Goal: Information Seeking & Learning: Check status

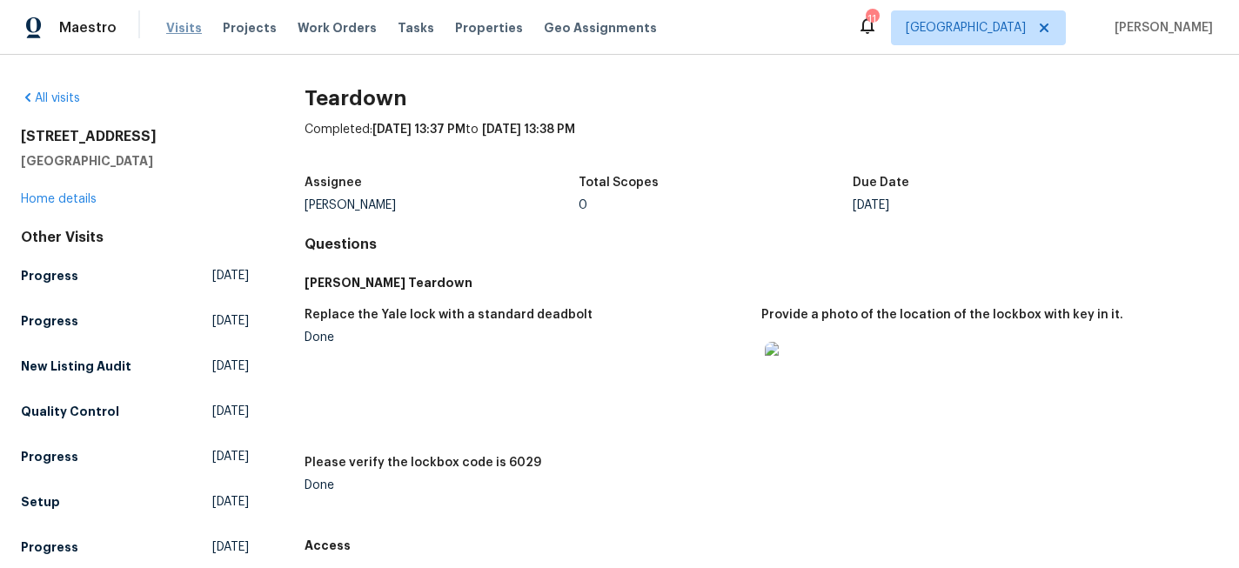
click at [176, 20] on span "Visits" at bounding box center [184, 27] width 36 height 17
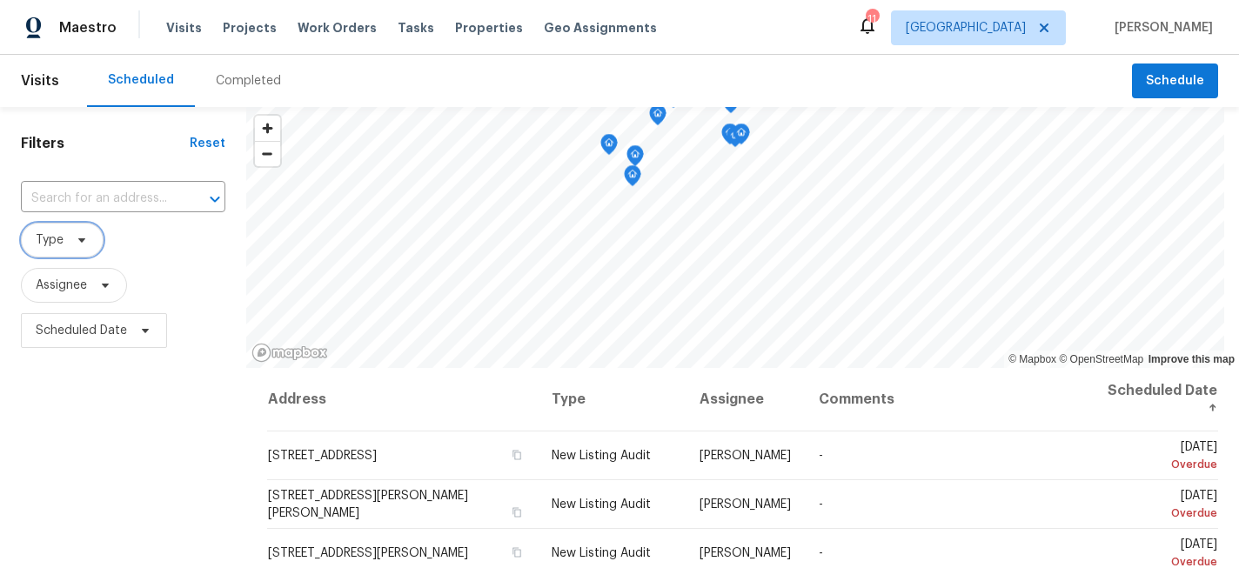
click at [53, 245] on span "Type" at bounding box center [50, 239] width 28 height 17
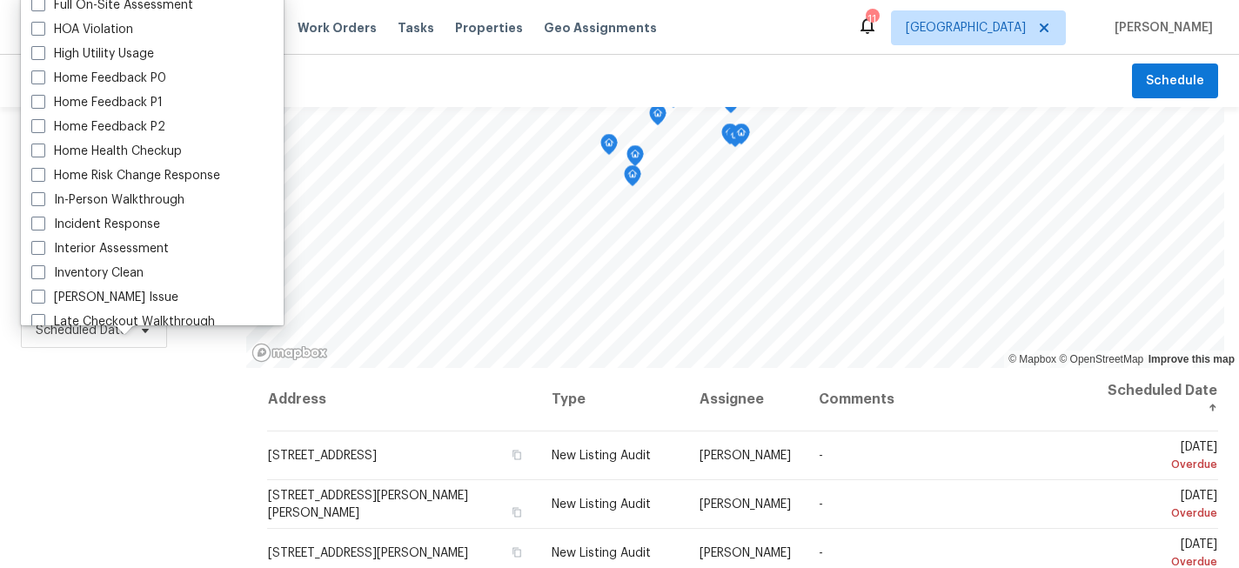
scroll to position [491, 0]
click at [49, 203] on label "In-Person Walkthrough" at bounding box center [107, 198] width 153 height 17
click at [43, 201] on input "In-Person Walkthrough" at bounding box center [36, 195] width 11 height 11
checkbox input "true"
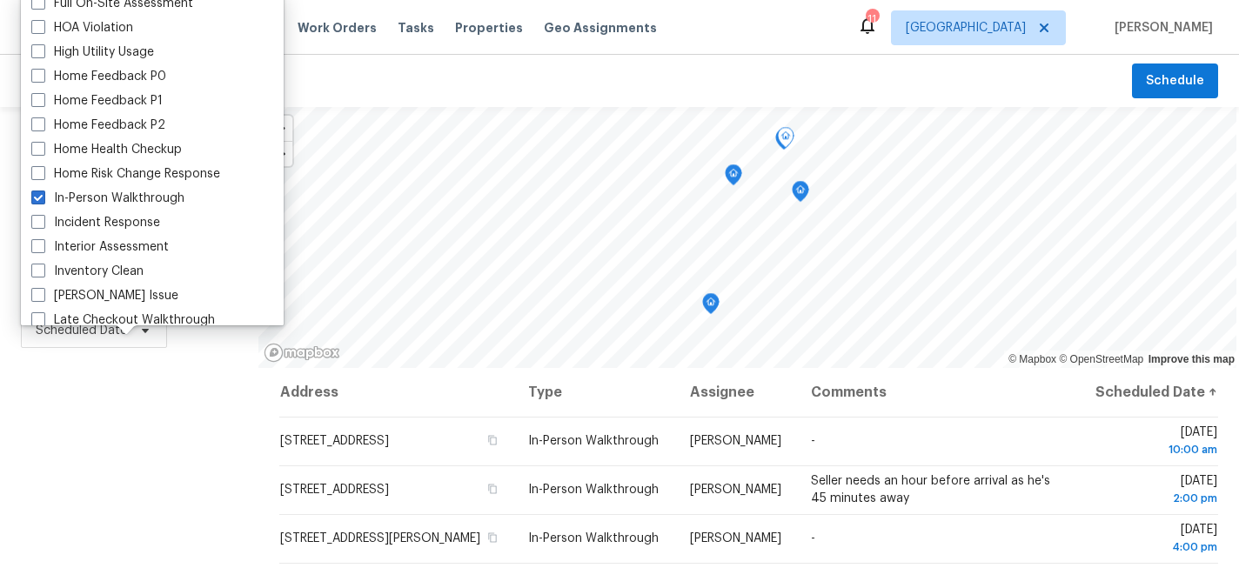
click at [210, 483] on div "Filters Reset ​ In-Person Walkthrough Assignee Scheduled Date" at bounding box center [129, 464] width 258 height 715
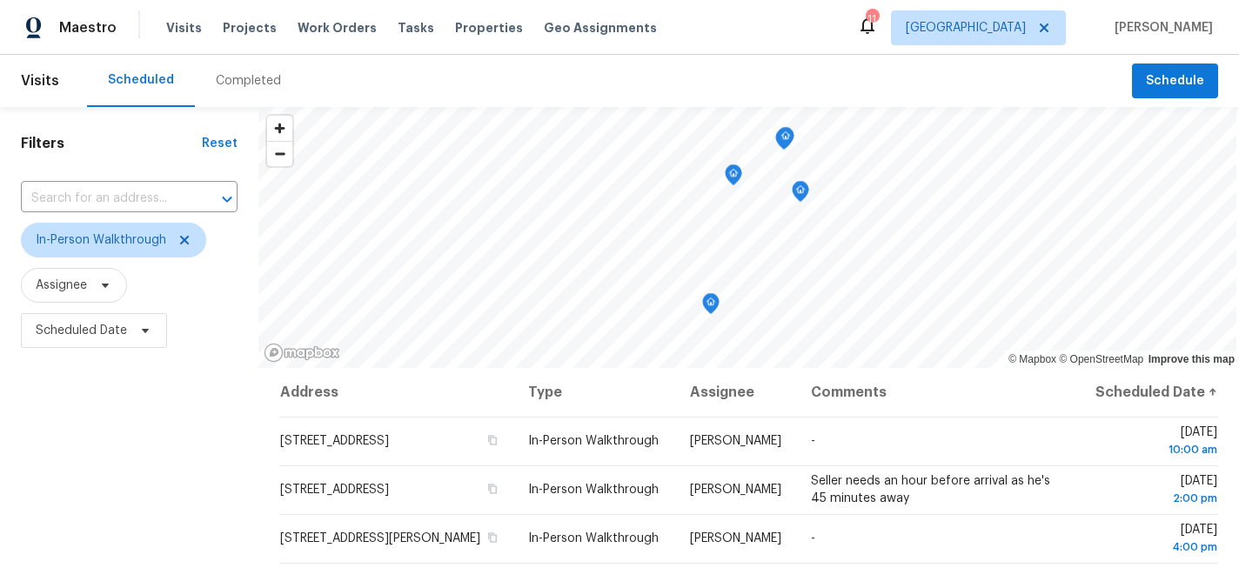
click at [244, 80] on div "Completed" at bounding box center [248, 80] width 65 height 17
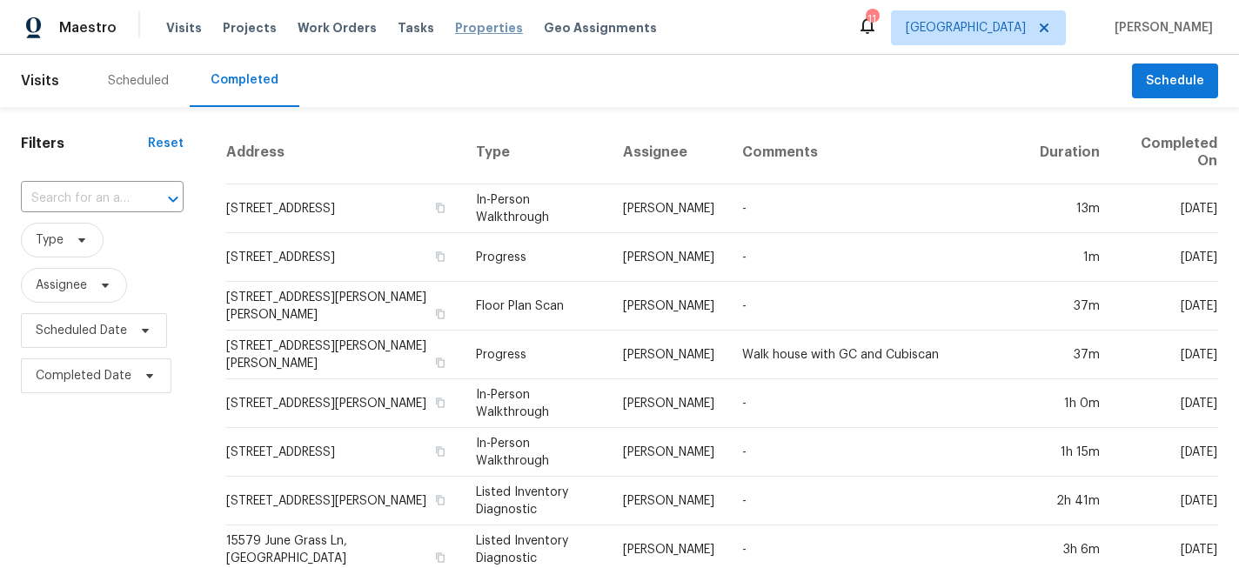
click at [472, 23] on span "Properties" at bounding box center [489, 27] width 68 height 17
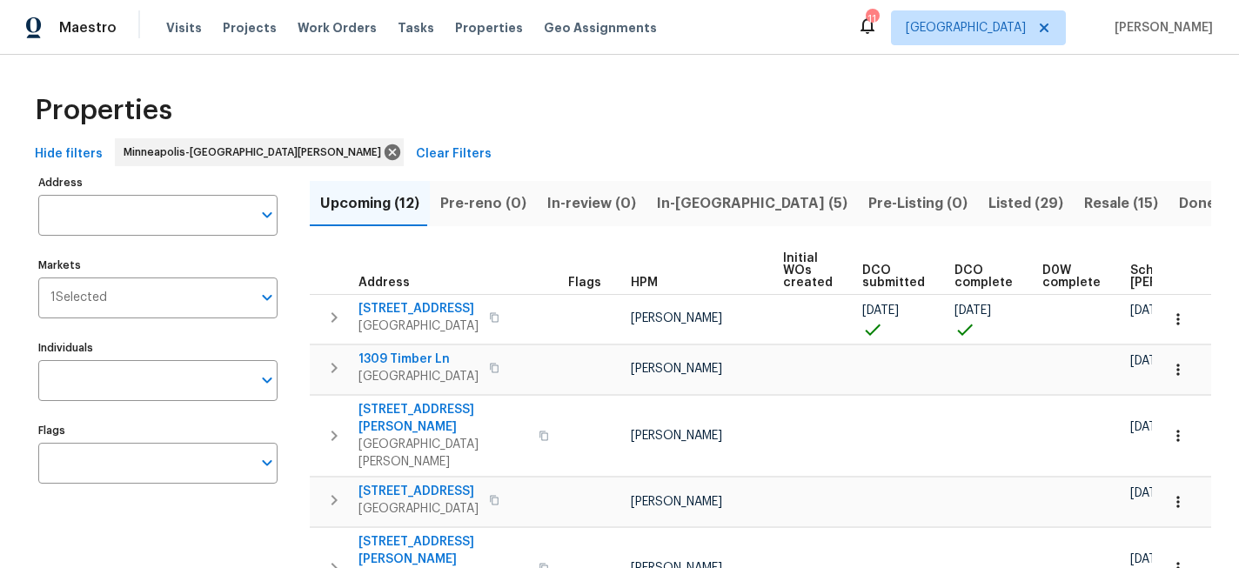
click at [657, 194] on span "In-[GEOGRAPHIC_DATA] (5)" at bounding box center [752, 203] width 191 height 24
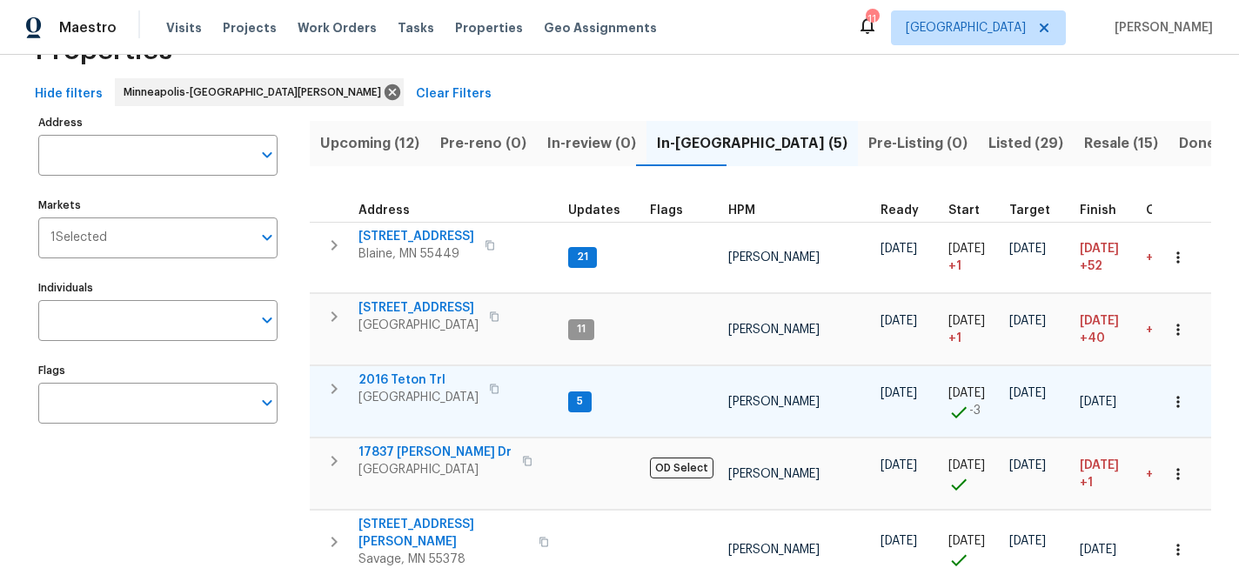
scroll to position [47, 0]
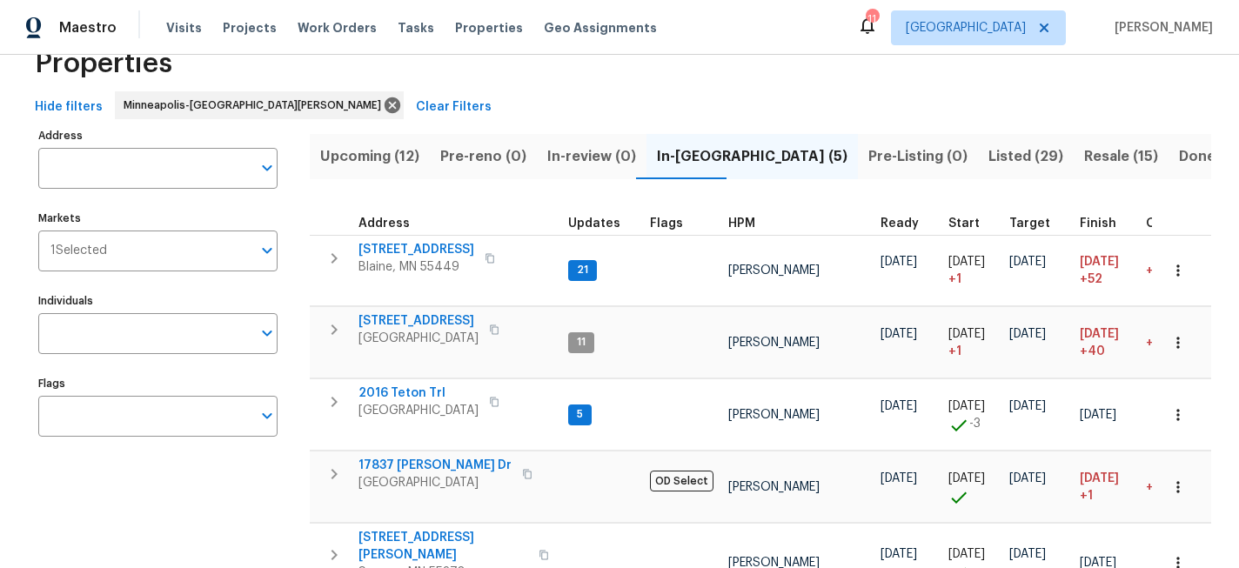
click at [393, 145] on span "Upcoming (12)" at bounding box center [369, 156] width 99 height 24
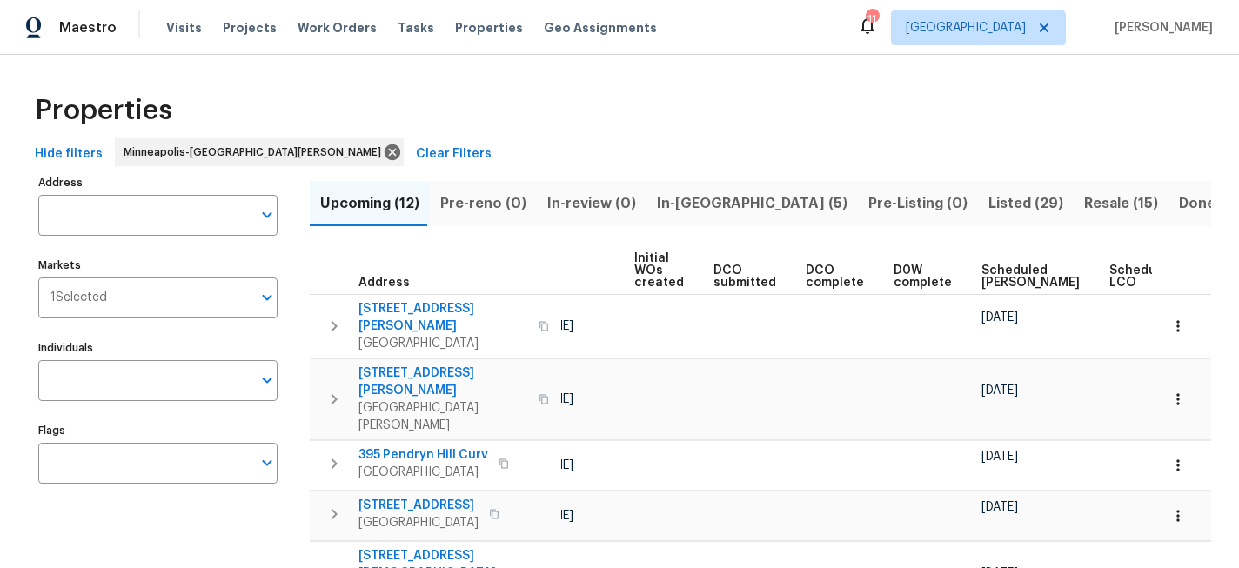
scroll to position [0, 205]
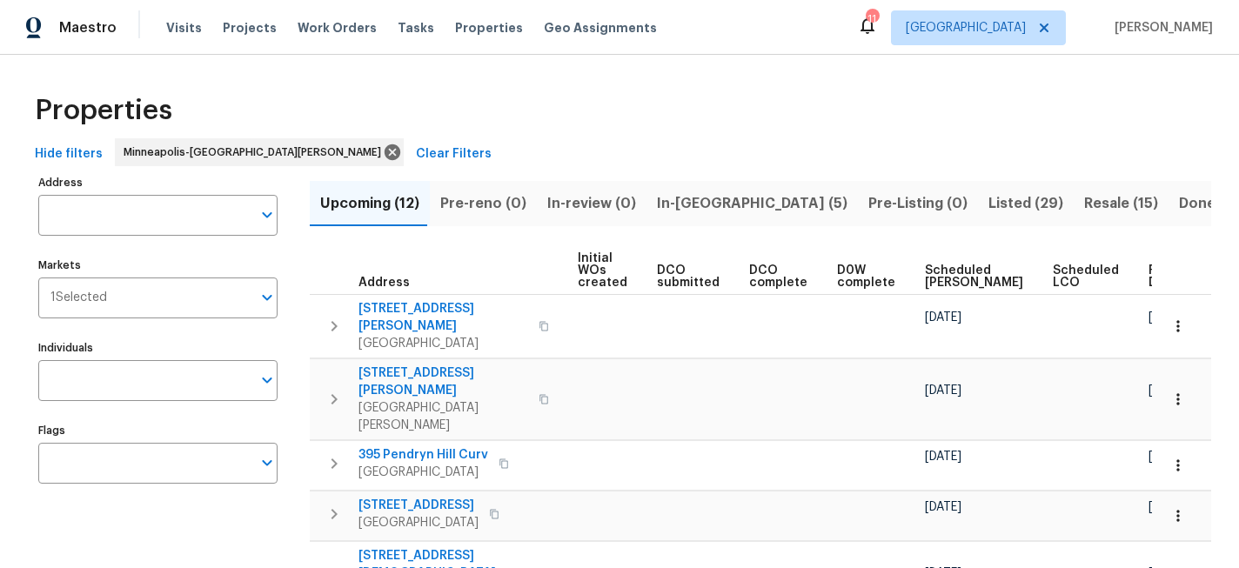
click at [1149, 280] on span "Ready Date" at bounding box center [1168, 277] width 38 height 24
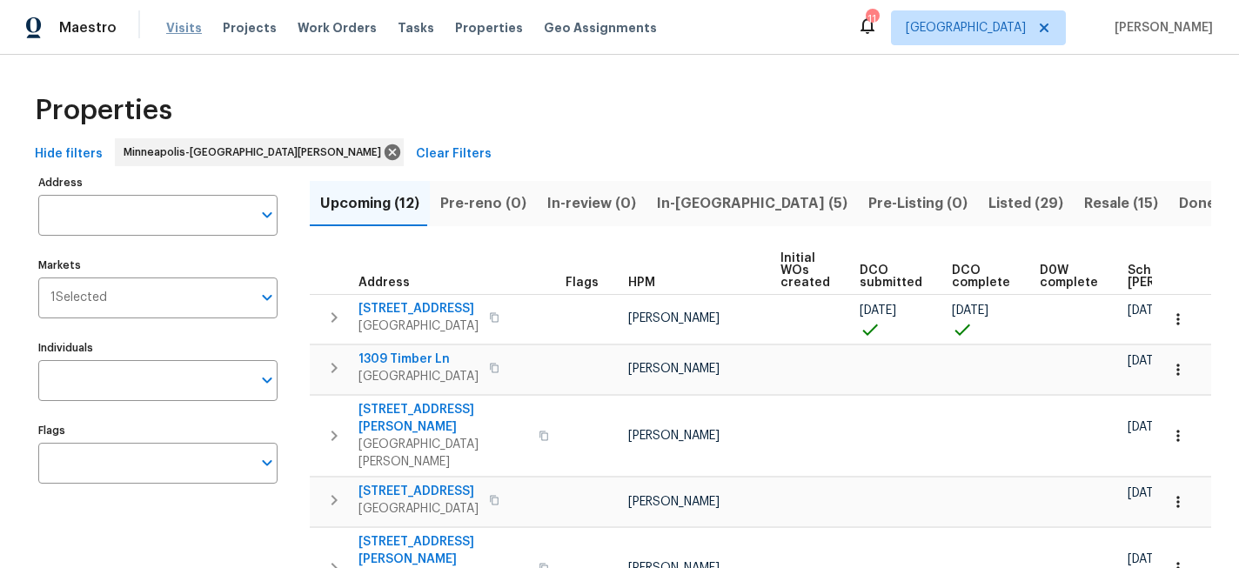
click at [167, 25] on span "Visits" at bounding box center [184, 27] width 36 height 17
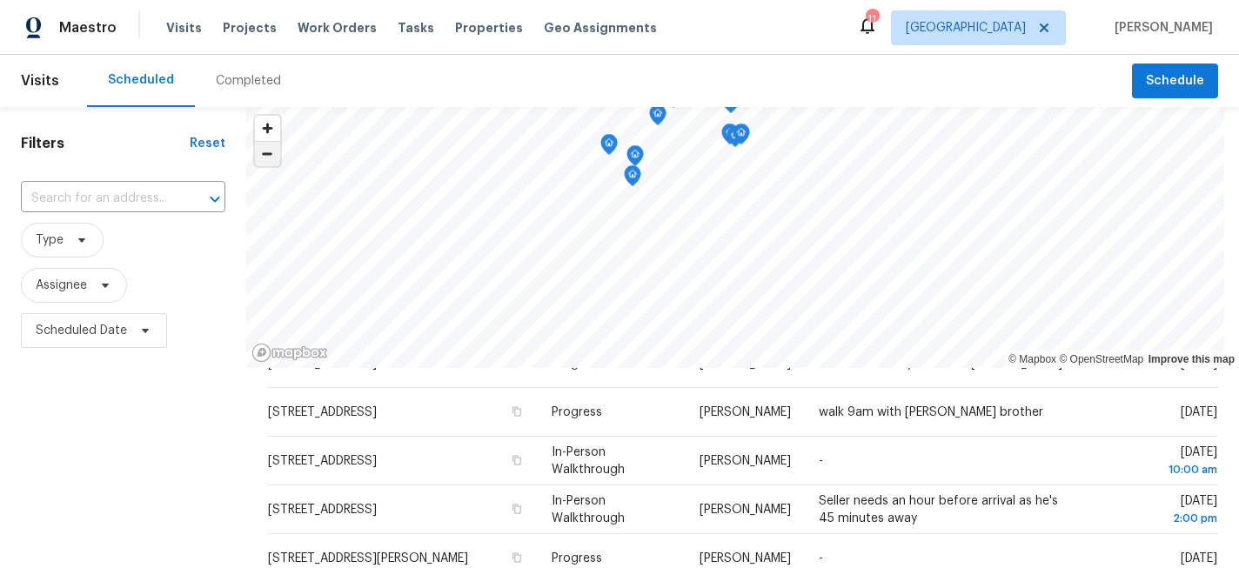
click at [265, 158] on span "Zoom out" at bounding box center [267, 154] width 25 height 24
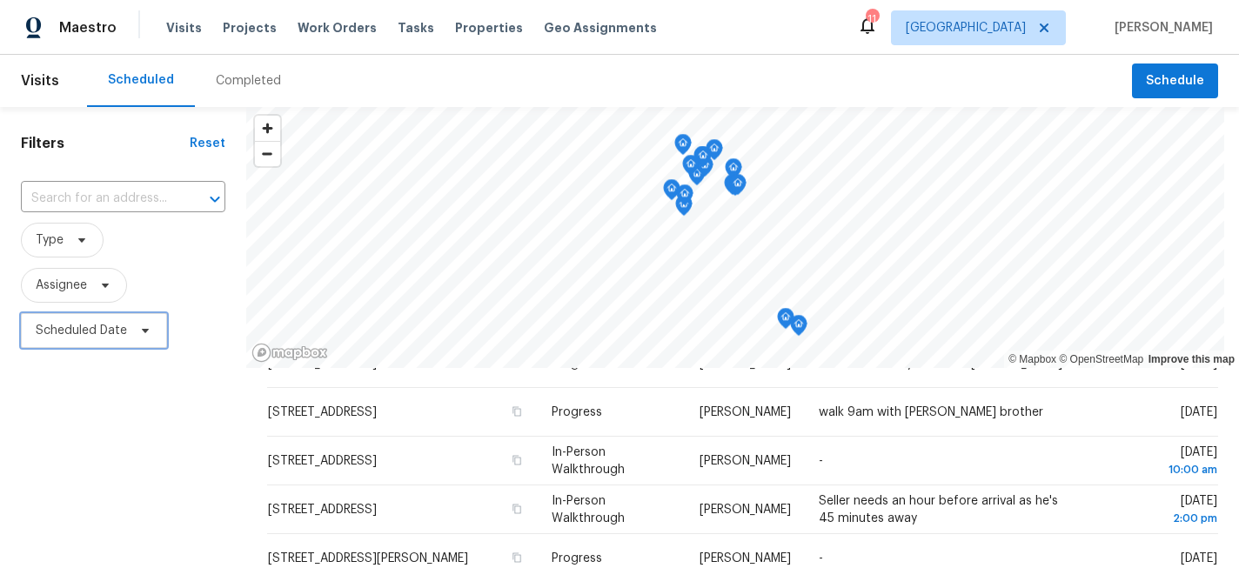
click at [85, 331] on span "Scheduled Date" at bounding box center [81, 330] width 91 height 17
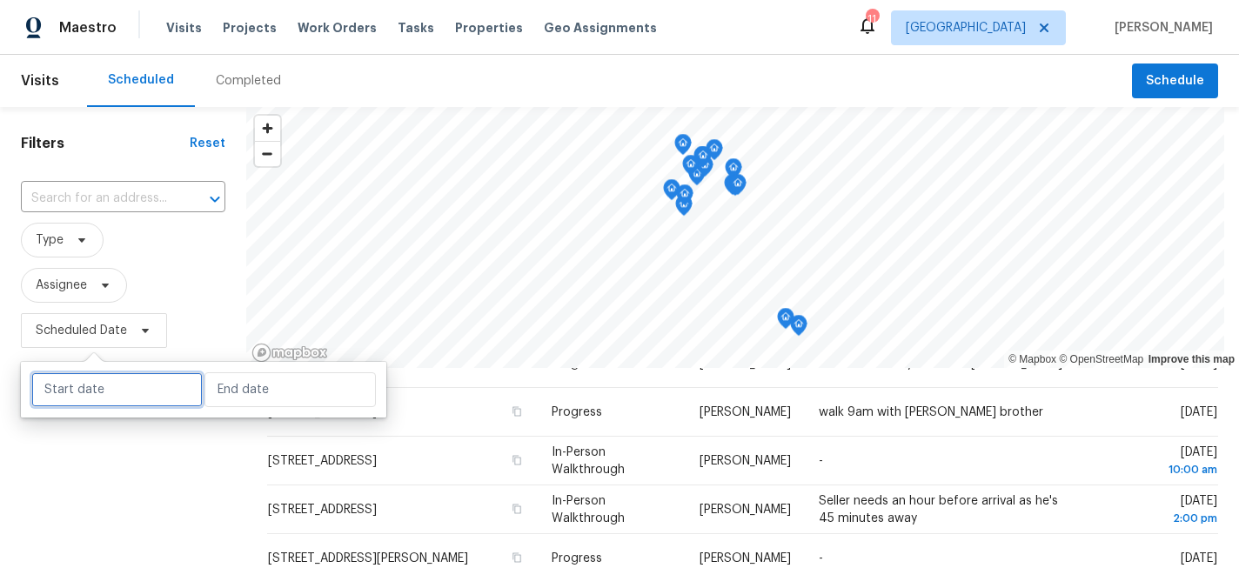
click at [110, 377] on input "text" at bounding box center [116, 389] width 171 height 35
select select "7"
select select "2025"
select select "8"
select select "2025"
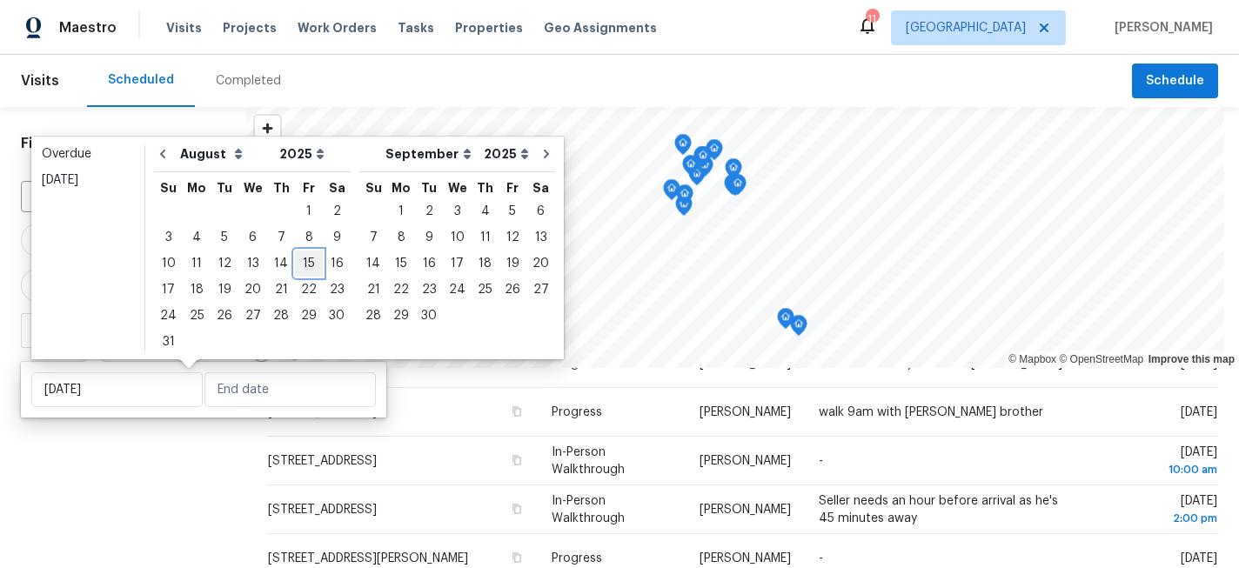
click at [295, 265] on div "15" at bounding box center [309, 263] width 28 height 24
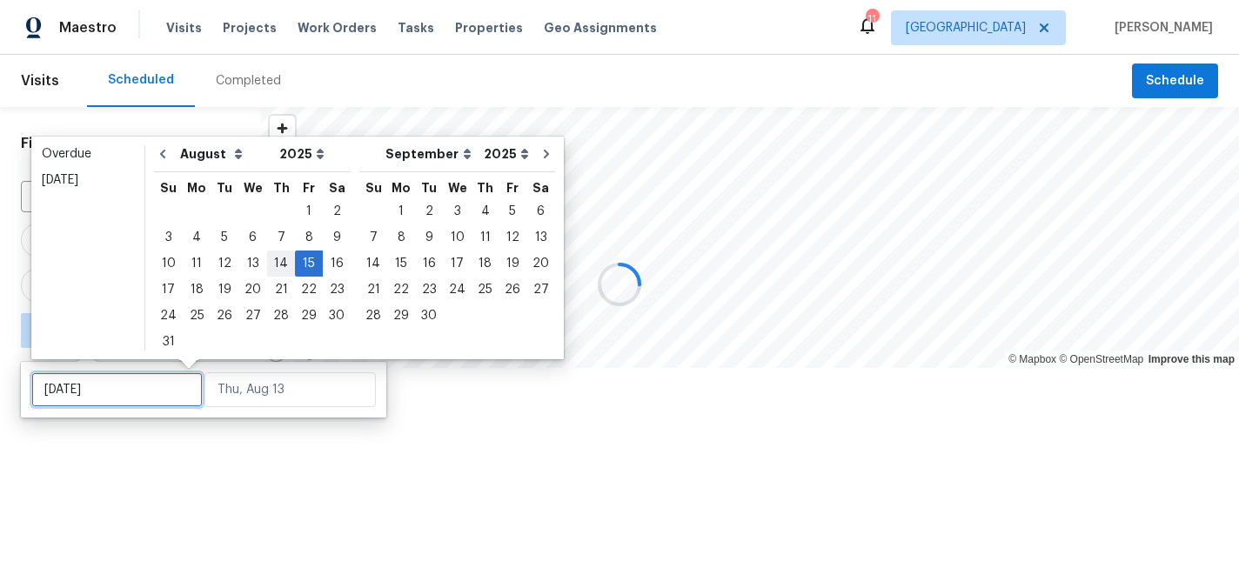
type input "[DATE]"
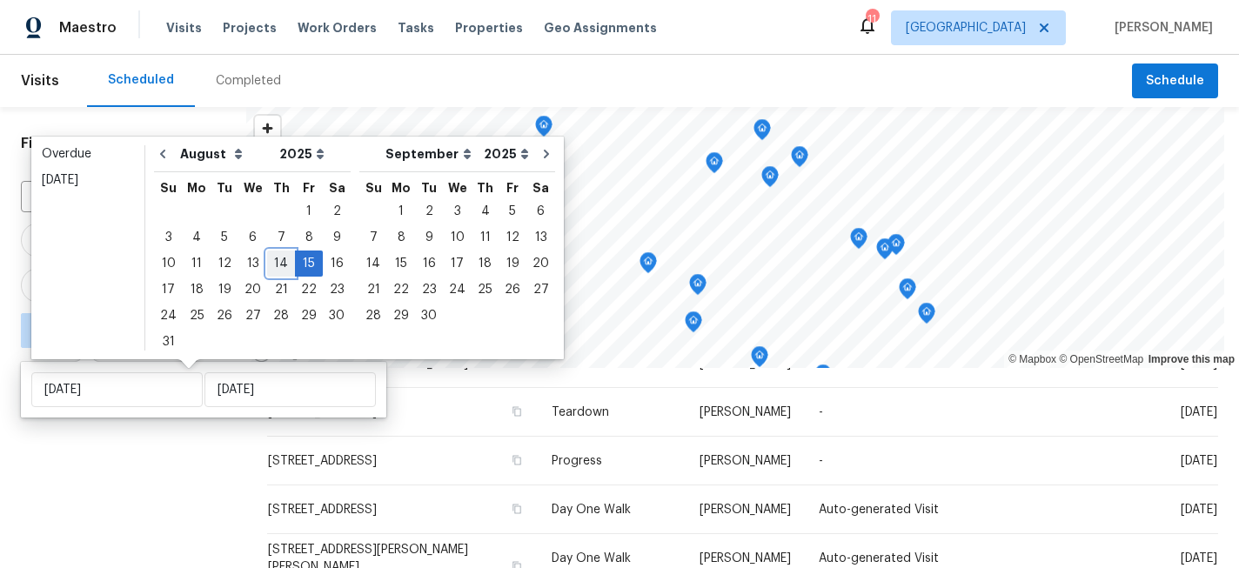
click at [277, 259] on div "14" at bounding box center [281, 263] width 28 height 24
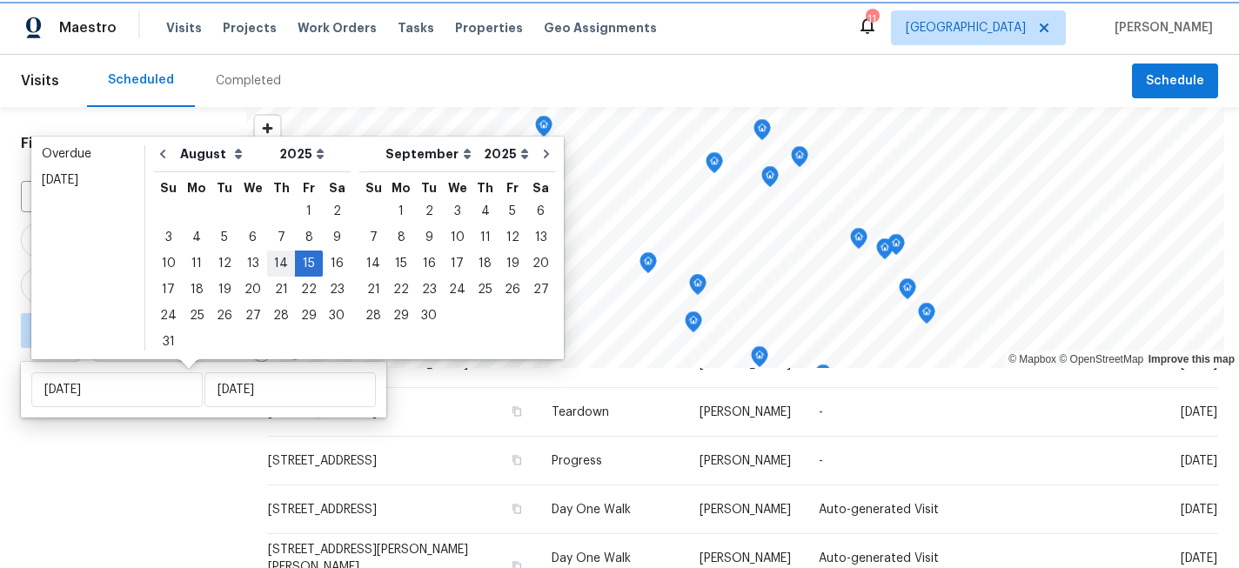
type input "[DATE]"
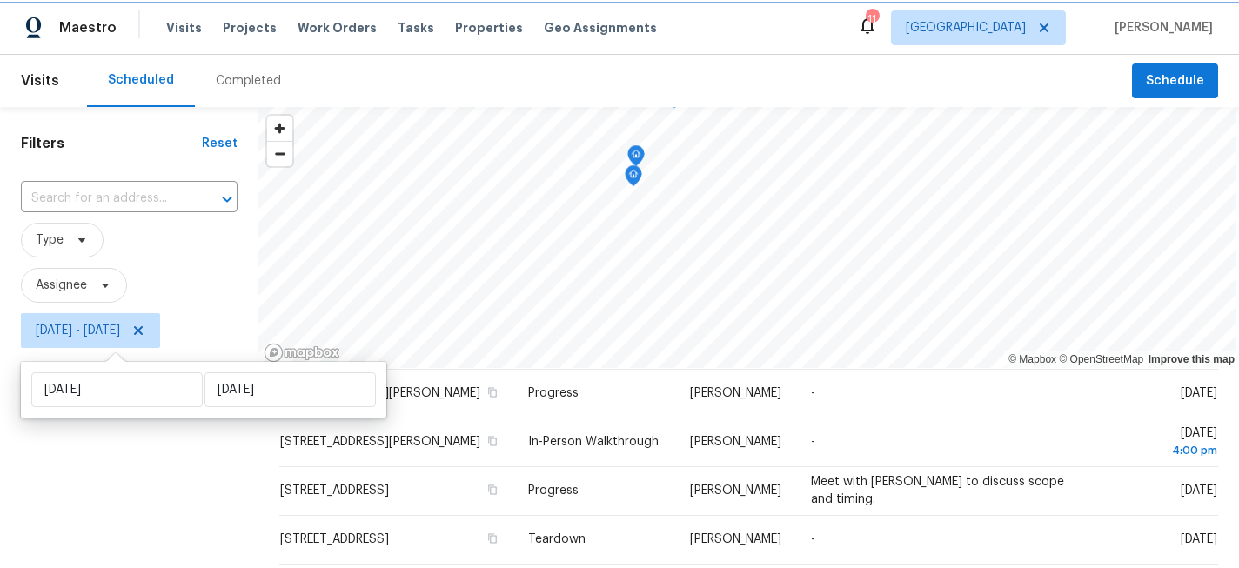
scroll to position [158, 0]
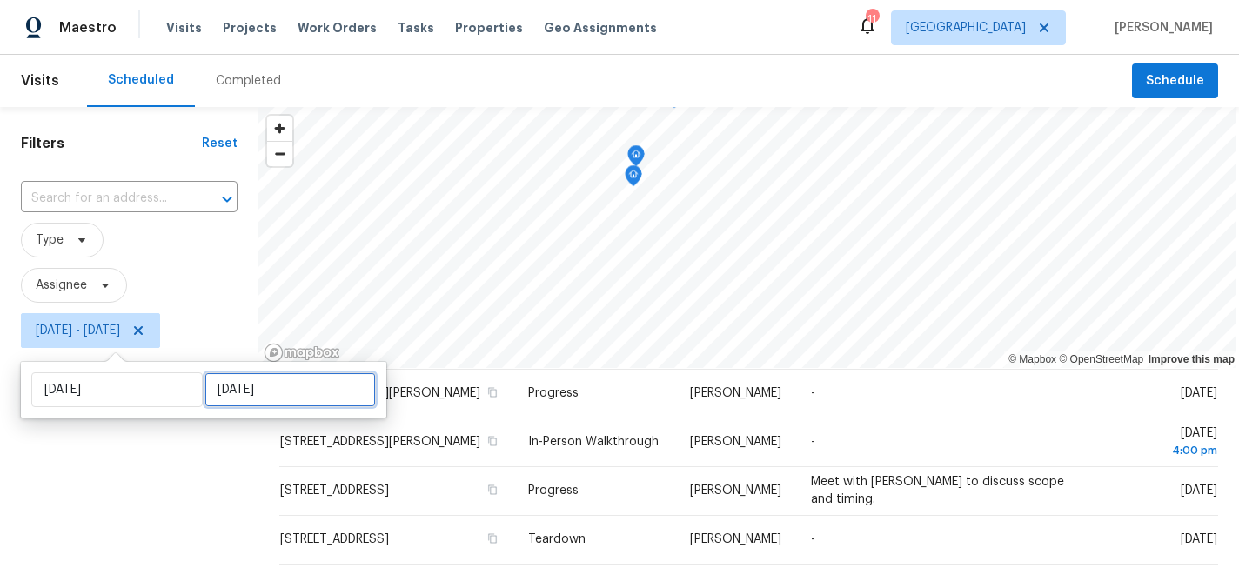
click at [233, 396] on input "[DATE]" at bounding box center [289, 389] width 171 height 35
select select "7"
select select "2025"
select select "8"
select select "2025"
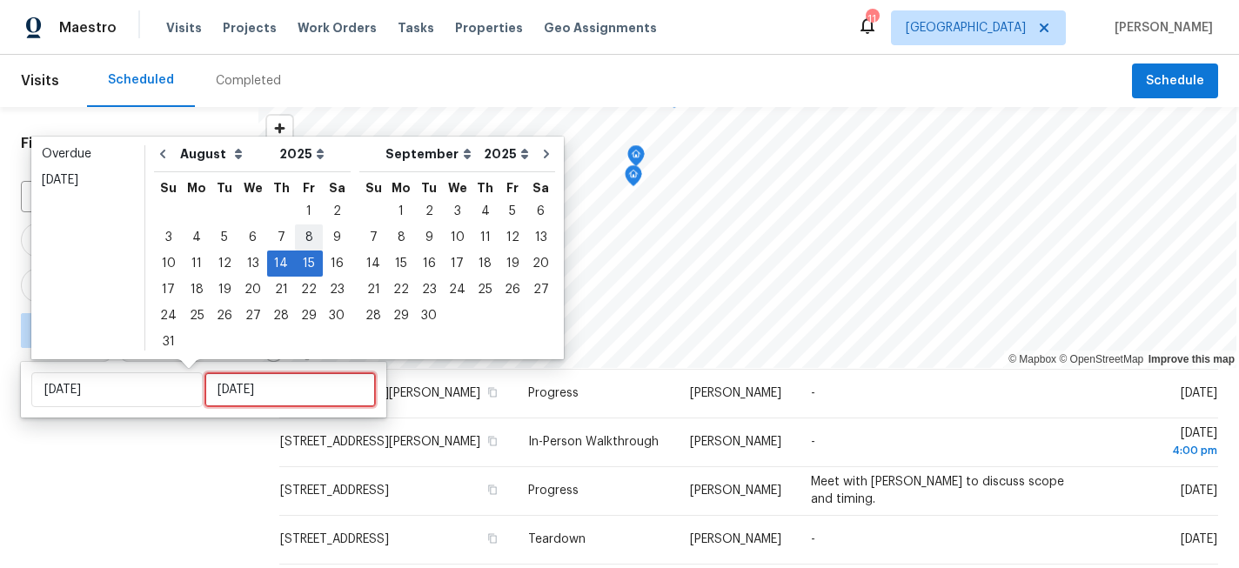
type input "[DATE]"
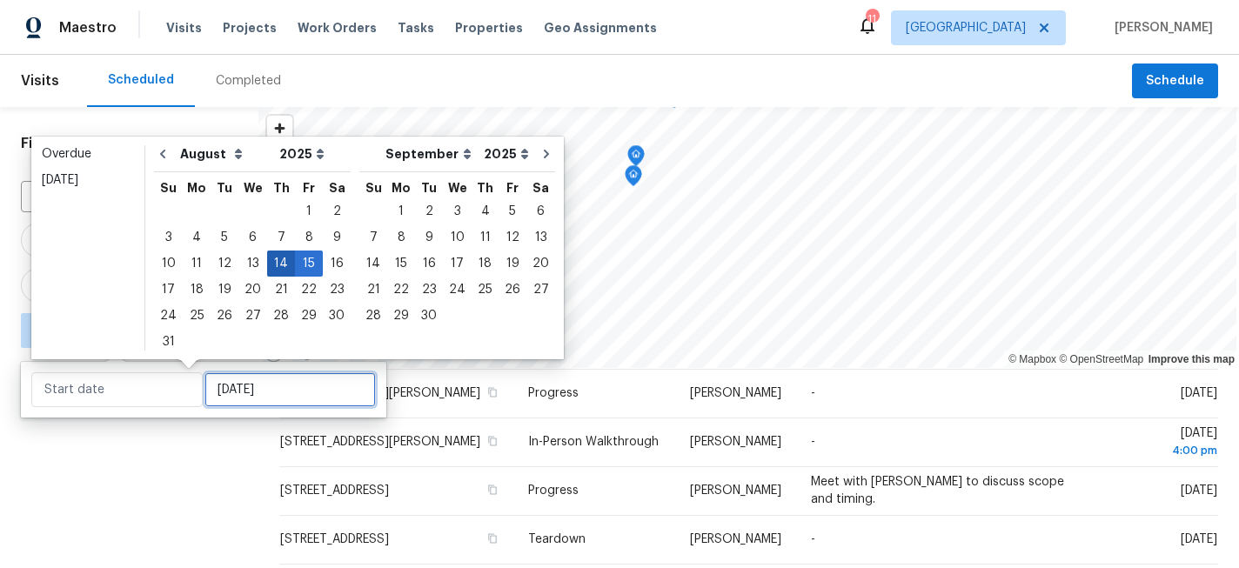
type input "[DATE]"
click at [277, 262] on div "14" at bounding box center [281, 263] width 28 height 24
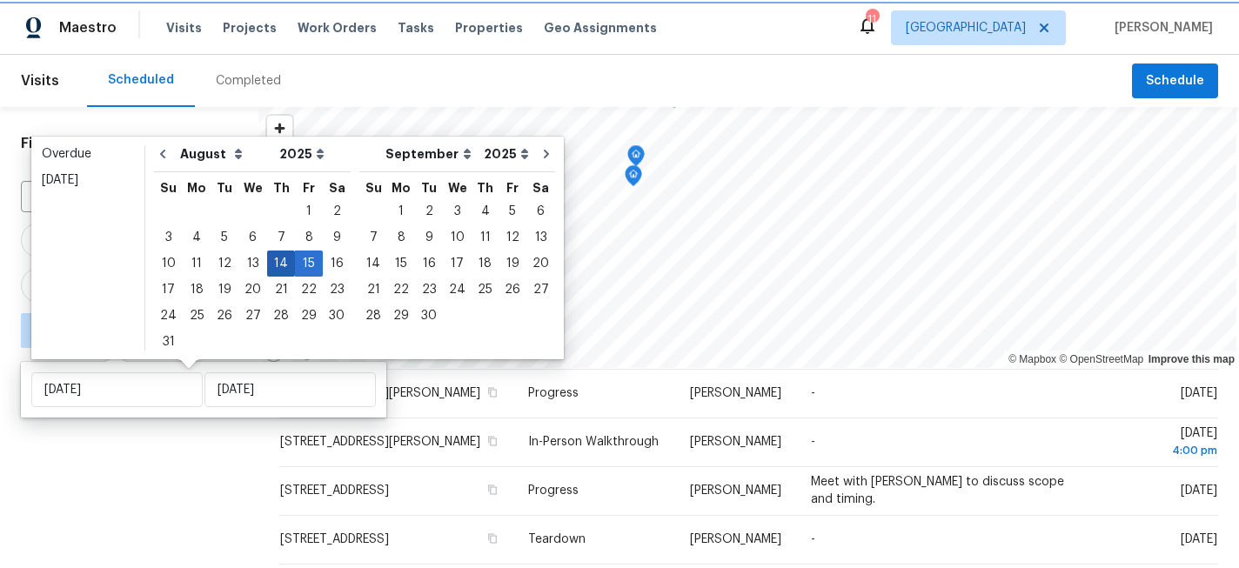
type input "[DATE]"
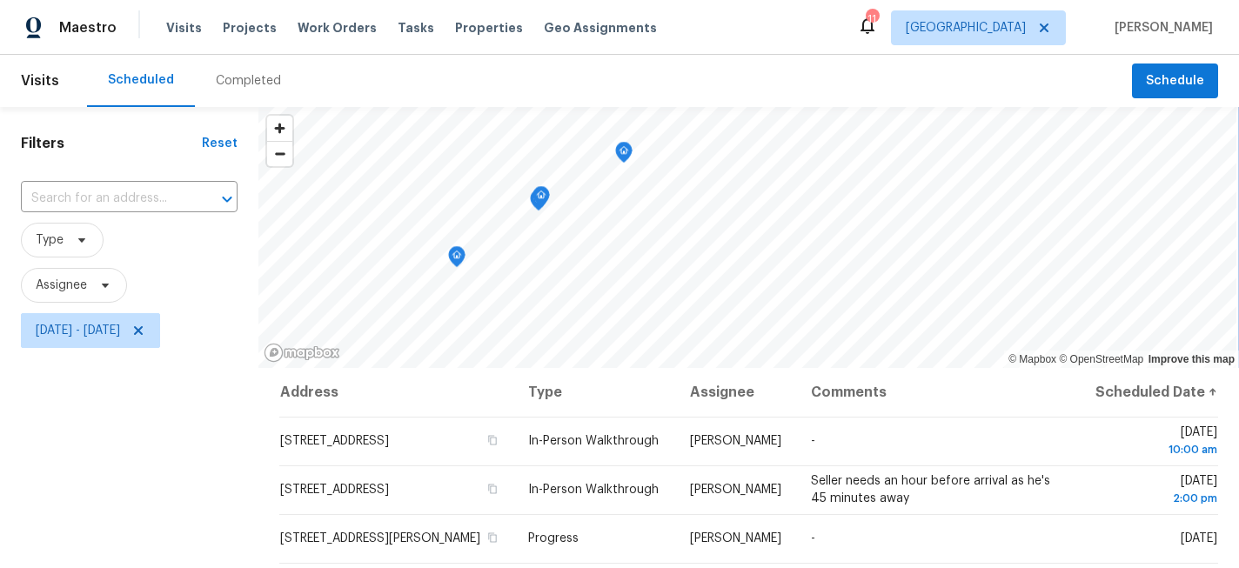
click at [617, 157] on icon "Map marker" at bounding box center [624, 153] width 16 height 20
click at [493, 177] on icon "Map marker" at bounding box center [494, 175] width 16 height 20
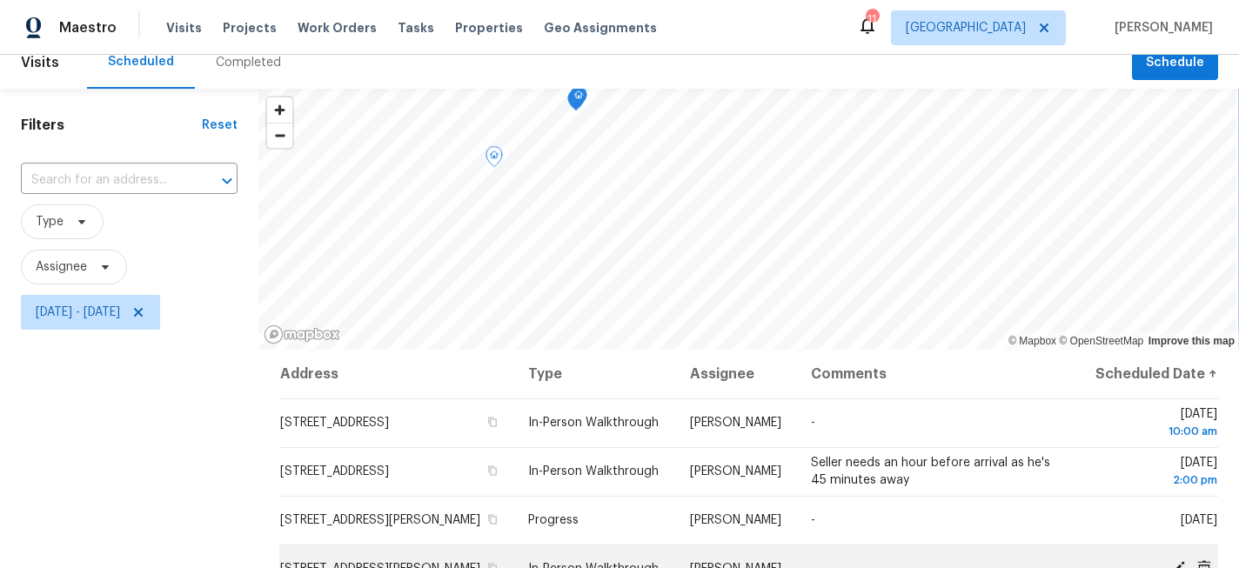
scroll to position [17, 0]
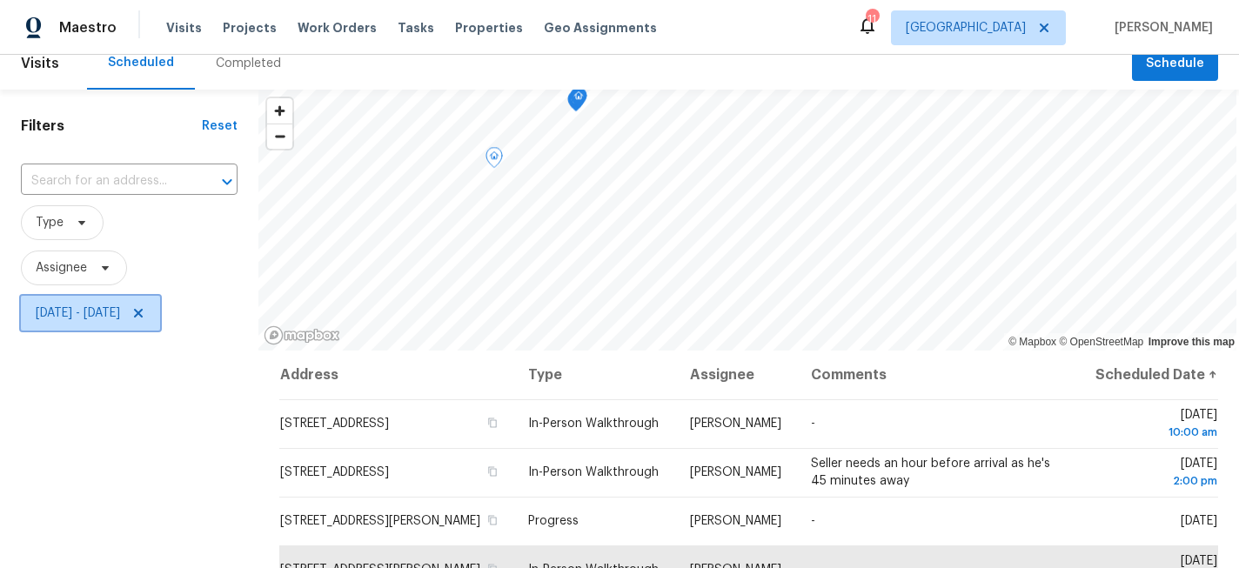
click at [120, 315] on span "[DATE] - [DATE]" at bounding box center [78, 313] width 84 height 17
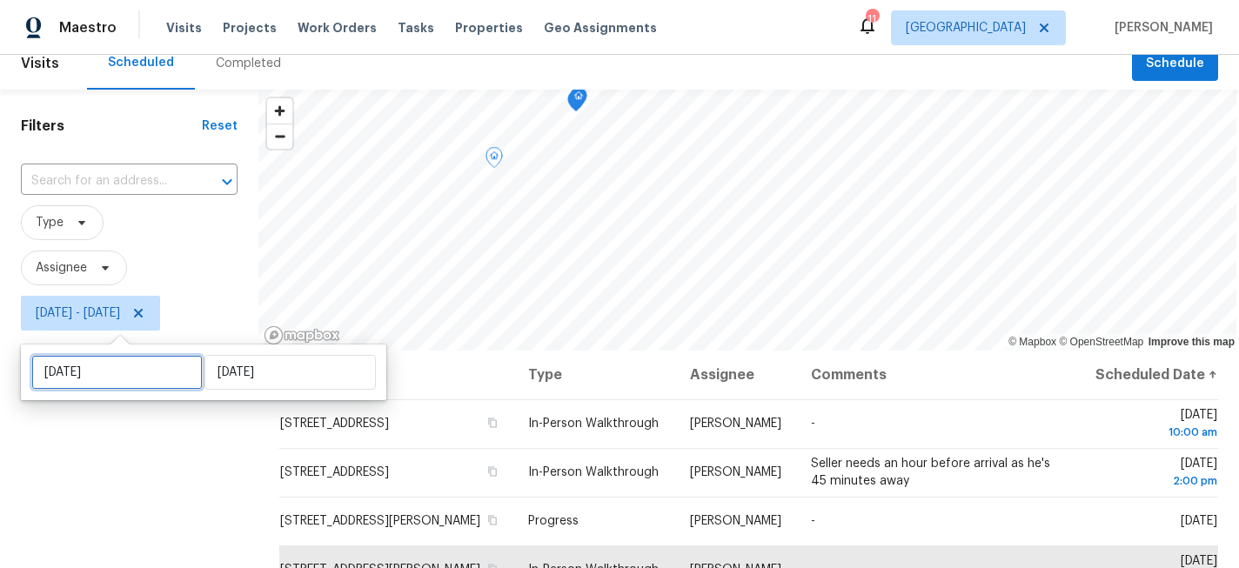
select select "7"
select select "2025"
select select "8"
select select "2025"
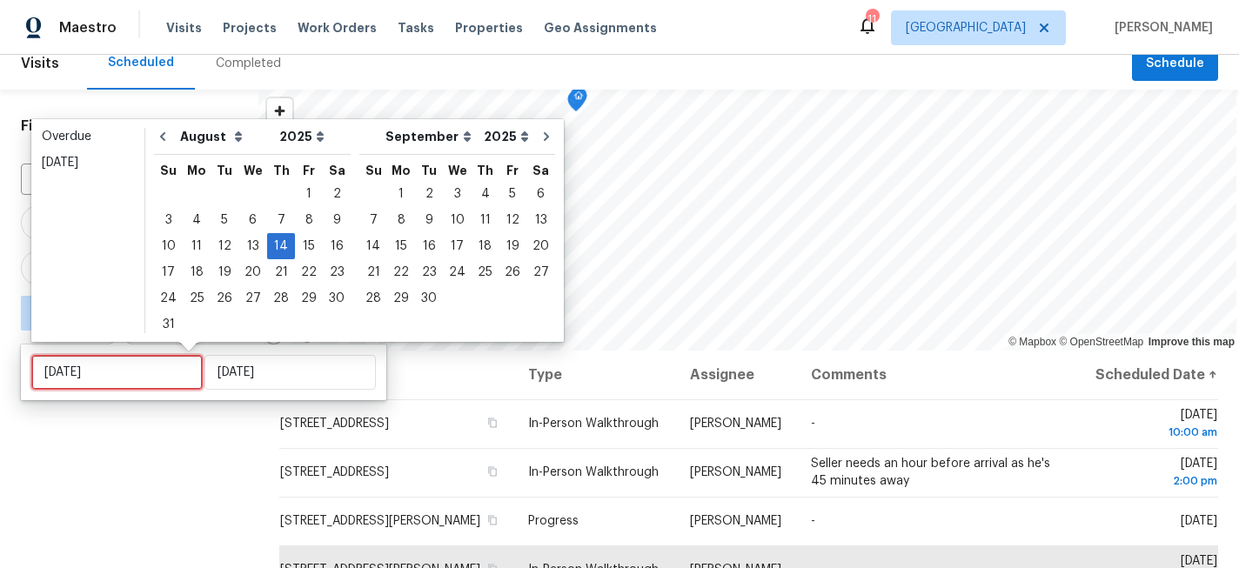
click at [144, 383] on input "[DATE]" at bounding box center [116, 372] width 171 height 35
type input "[DATE]"
click at [295, 251] on div "15" at bounding box center [309, 246] width 28 height 24
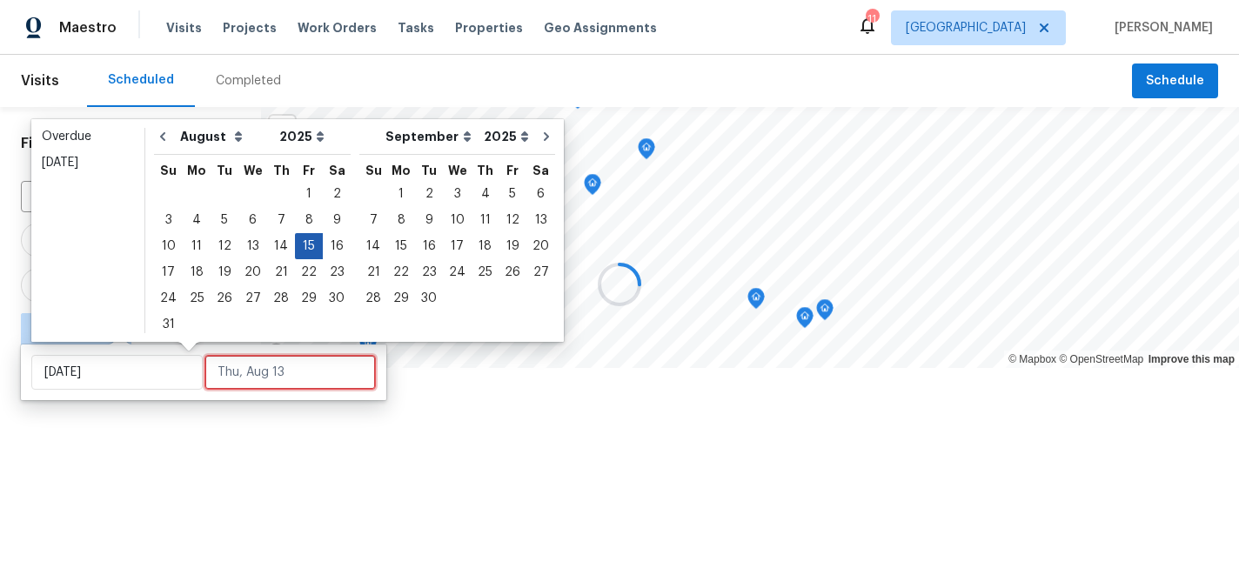
type input "[DATE]"
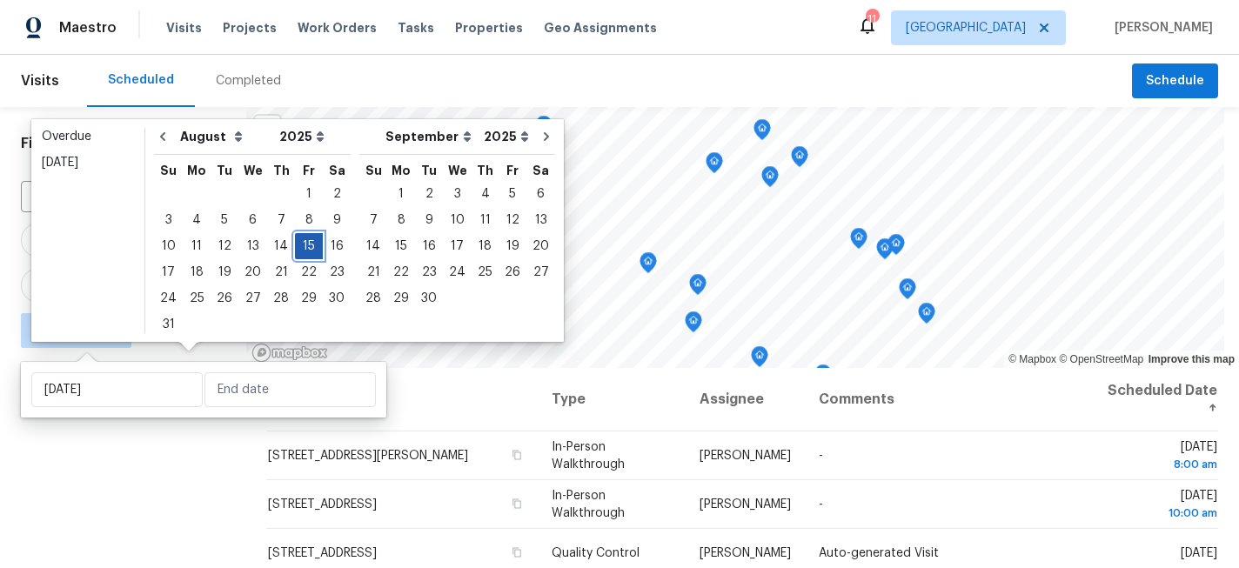
click at [295, 251] on div "15" at bounding box center [309, 246] width 28 height 24
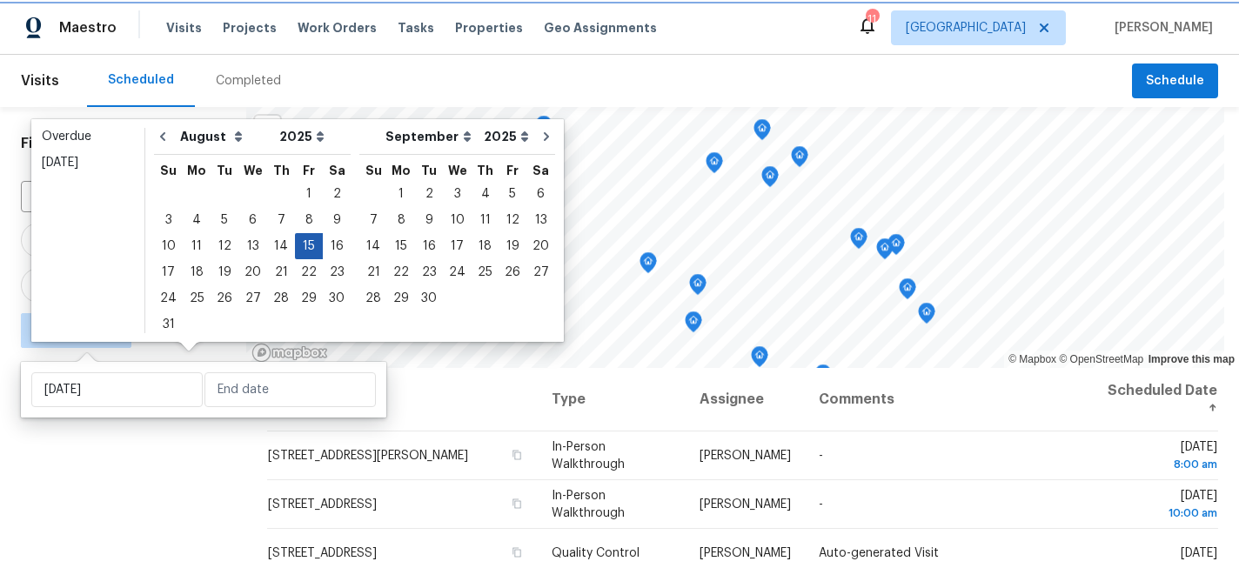
type input "[DATE]"
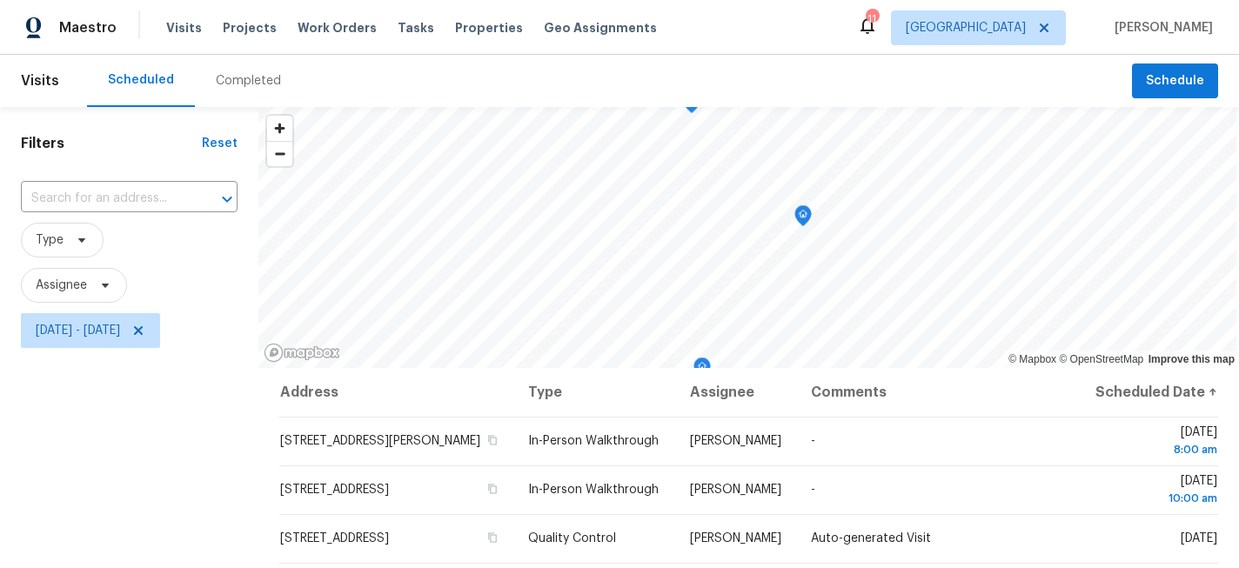
click at [201, 462] on div "Filters Reset ​ Type Assignee [DATE] - [DATE]" at bounding box center [129, 464] width 258 height 715
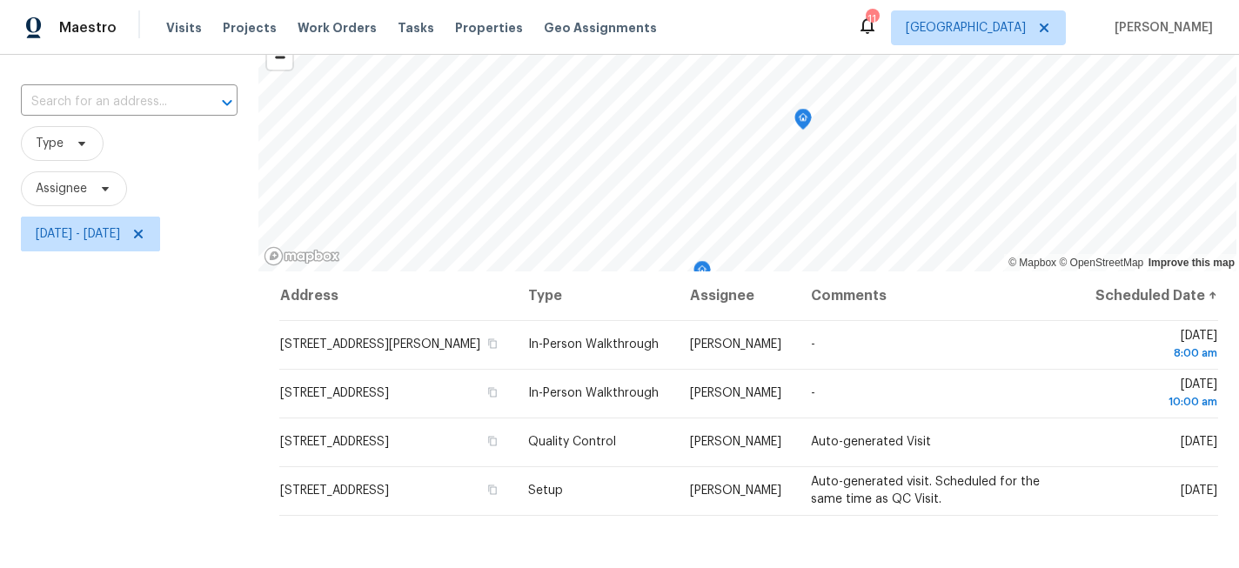
scroll to position [84, 0]
